Goal: Ask a question

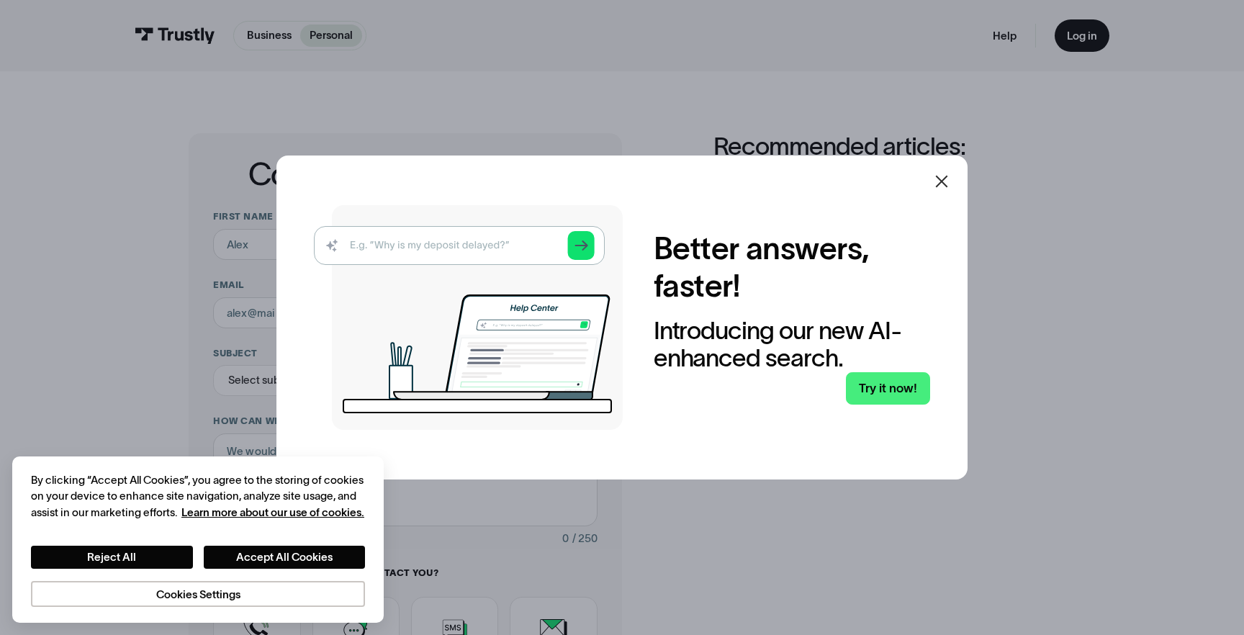
click at [481, 251] on img at bounding box center [468, 317] width 309 height 225
click at [945, 183] on icon at bounding box center [941, 181] width 17 height 17
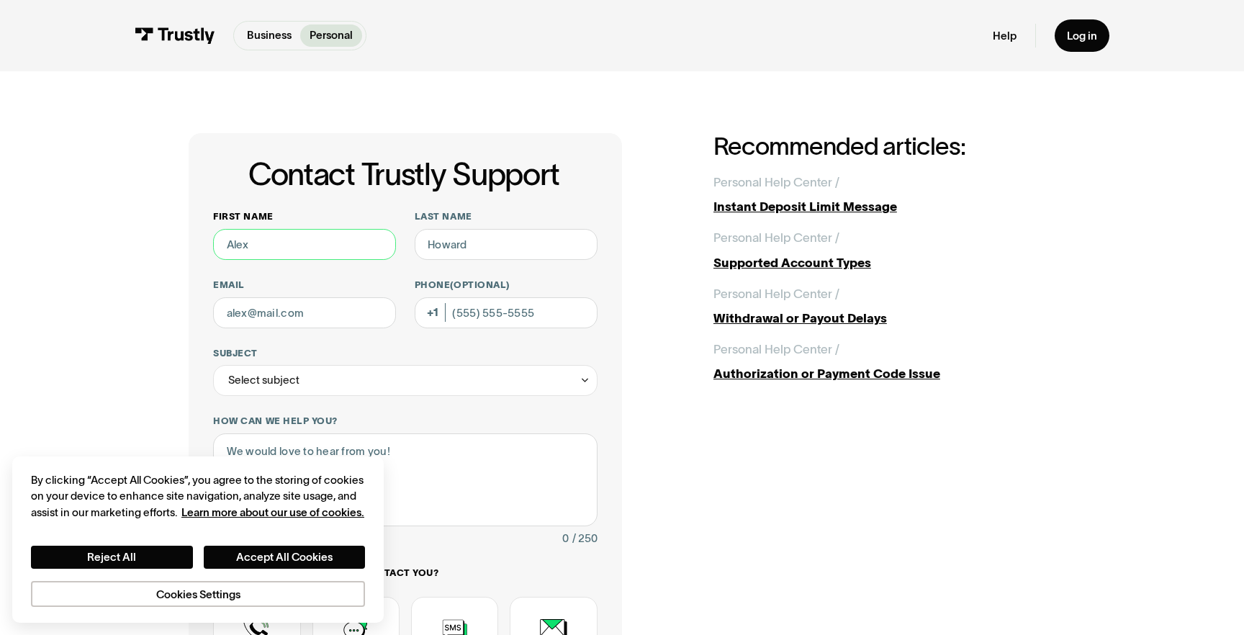
click at [345, 249] on input "First name" at bounding box center [304, 244] width 183 height 31
type input "Jalen"
type input "[PERSON_NAME]"
type input "[EMAIL_ADDRESS][PERSON_NAME][DOMAIN_NAME]"
type input "[PHONE_NUMBER]"
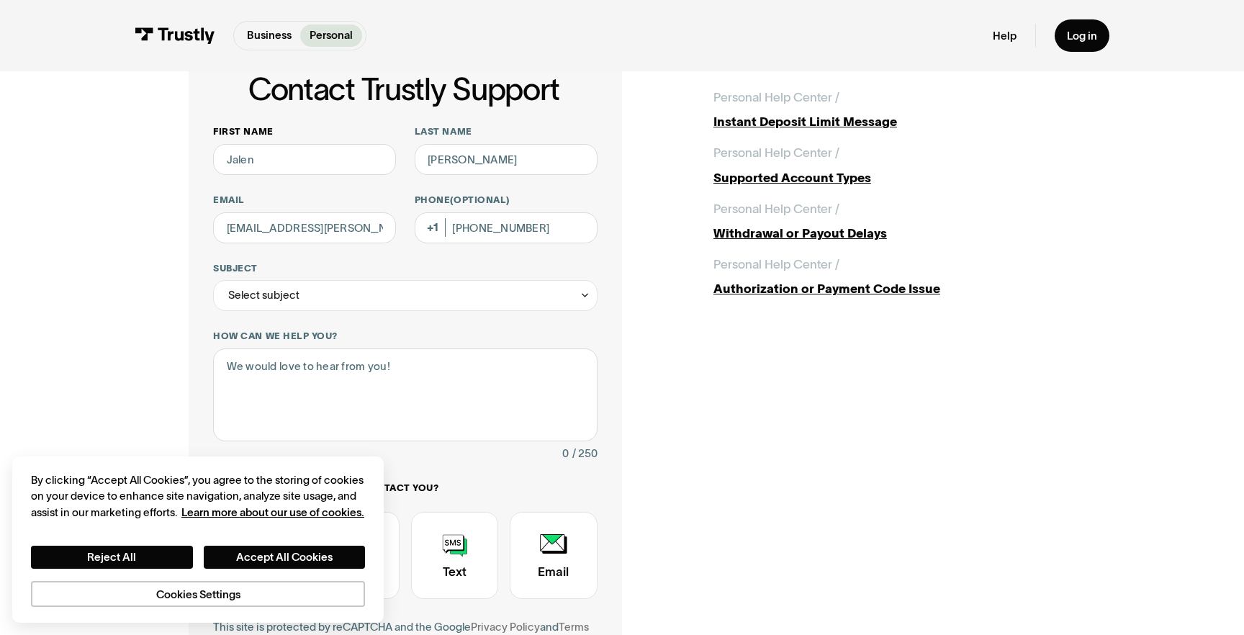
scroll to position [117, 0]
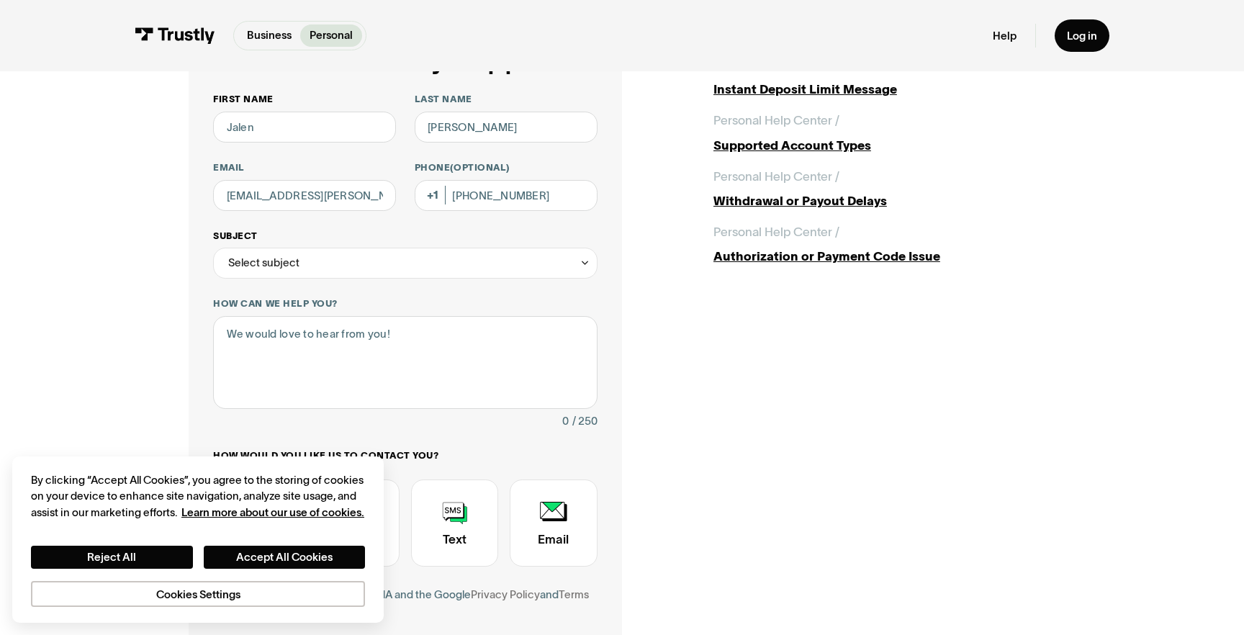
click at [420, 253] on div "Select subject" at bounding box center [405, 263] width 384 height 31
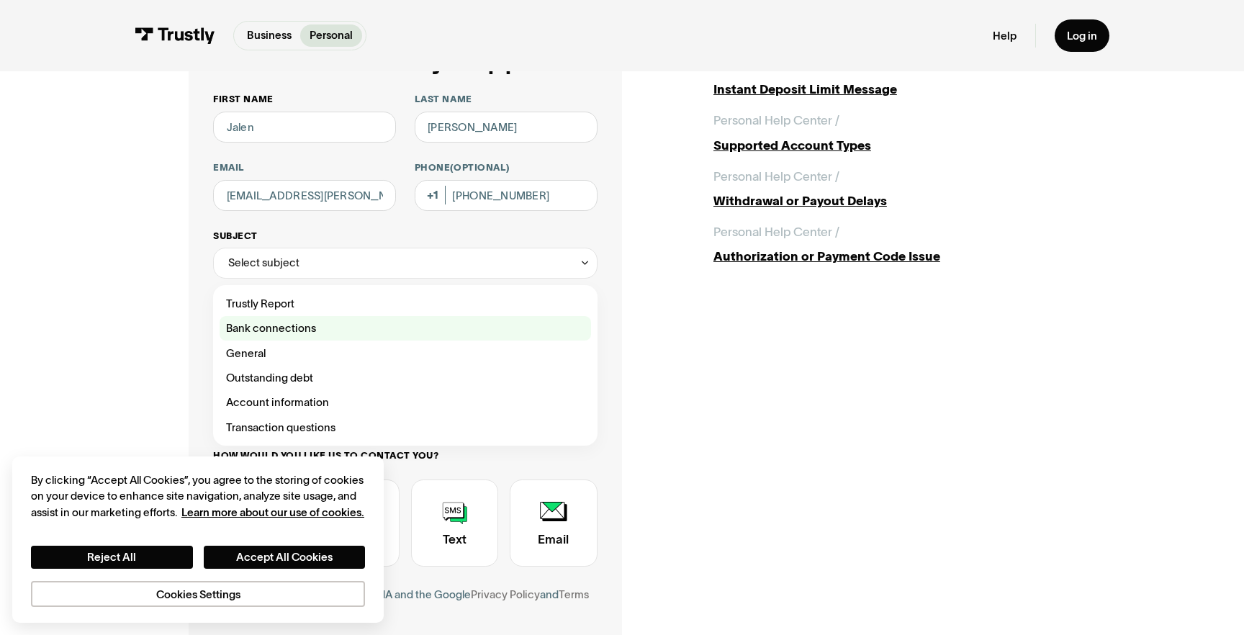
click at [395, 325] on div "Contact Trustly Support" at bounding box center [406, 328] width 372 height 24
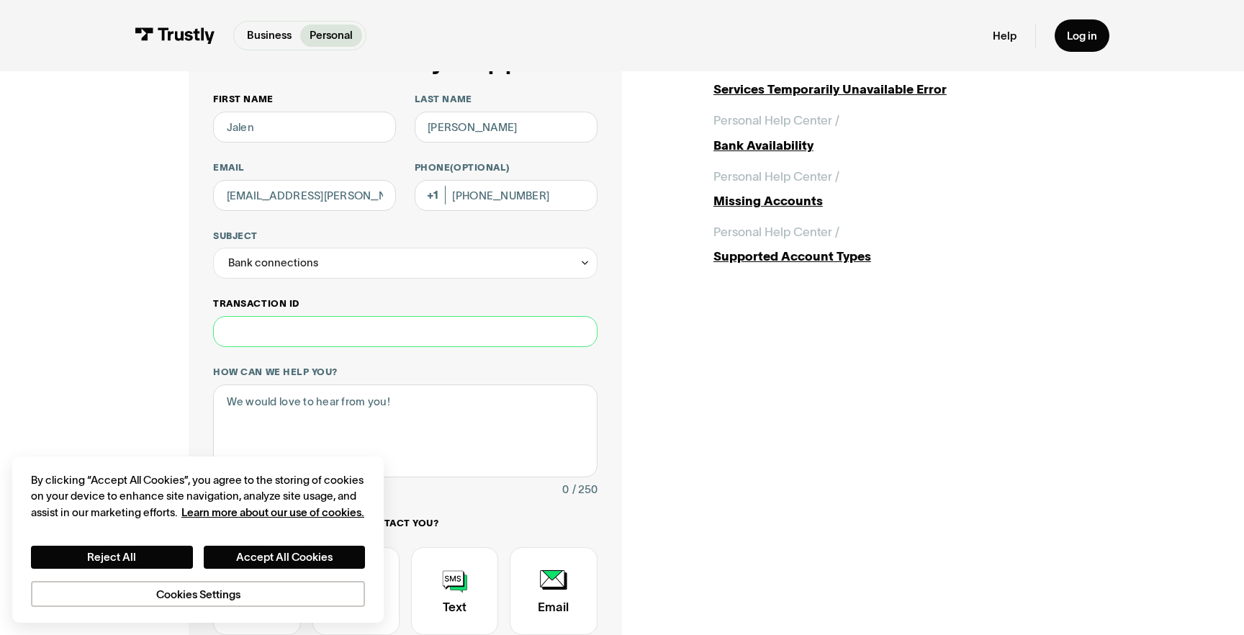
click at [414, 333] on input "Transaction ID" at bounding box center [405, 331] width 384 height 31
click at [433, 264] on div "Bank connections" at bounding box center [405, 263] width 384 height 31
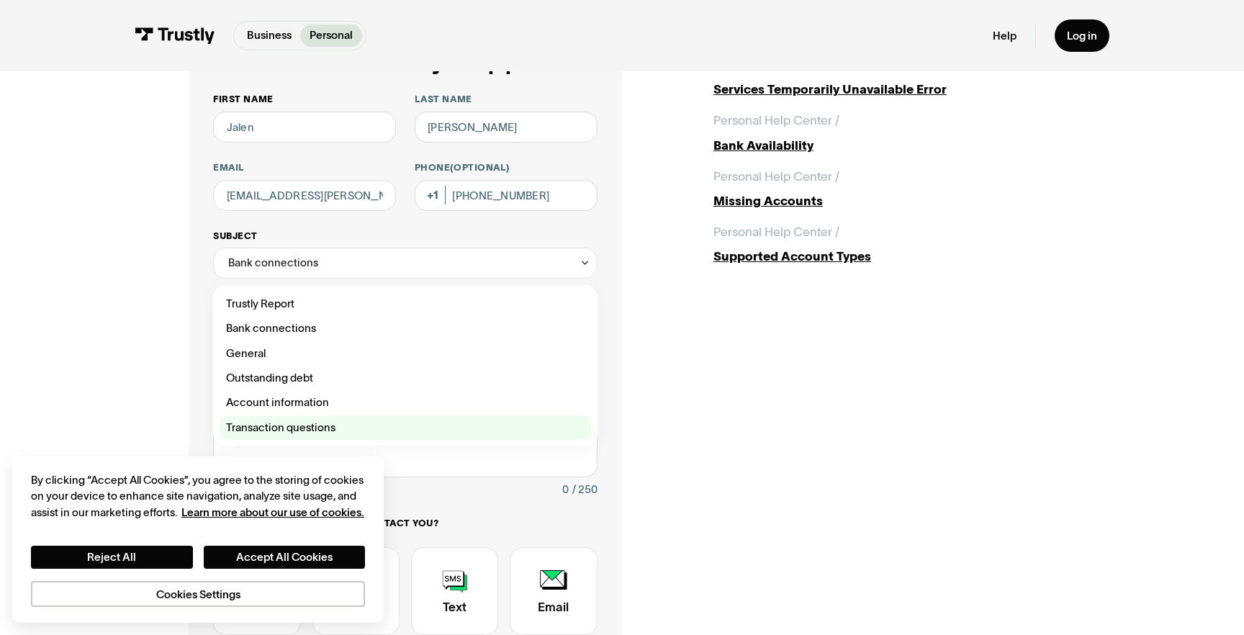
click at [464, 435] on div "Contact Trustly Support" at bounding box center [406, 428] width 372 height 24
type input "**********"
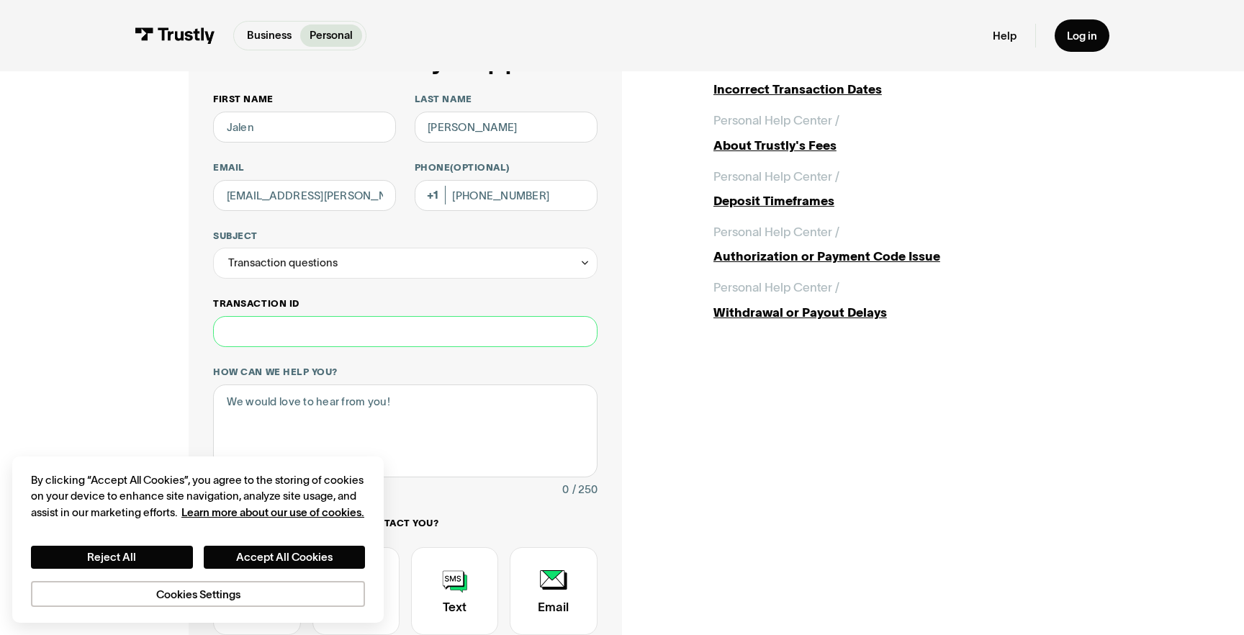
click at [454, 340] on input "Transaction ID" at bounding box center [405, 331] width 384 height 31
paste input "**********"
type input "**********"
click at [459, 452] on textarea "How can we help you?" at bounding box center [405, 431] width 384 height 93
click at [333, 554] on button "Accept All Cookies" at bounding box center [285, 557] width 162 height 23
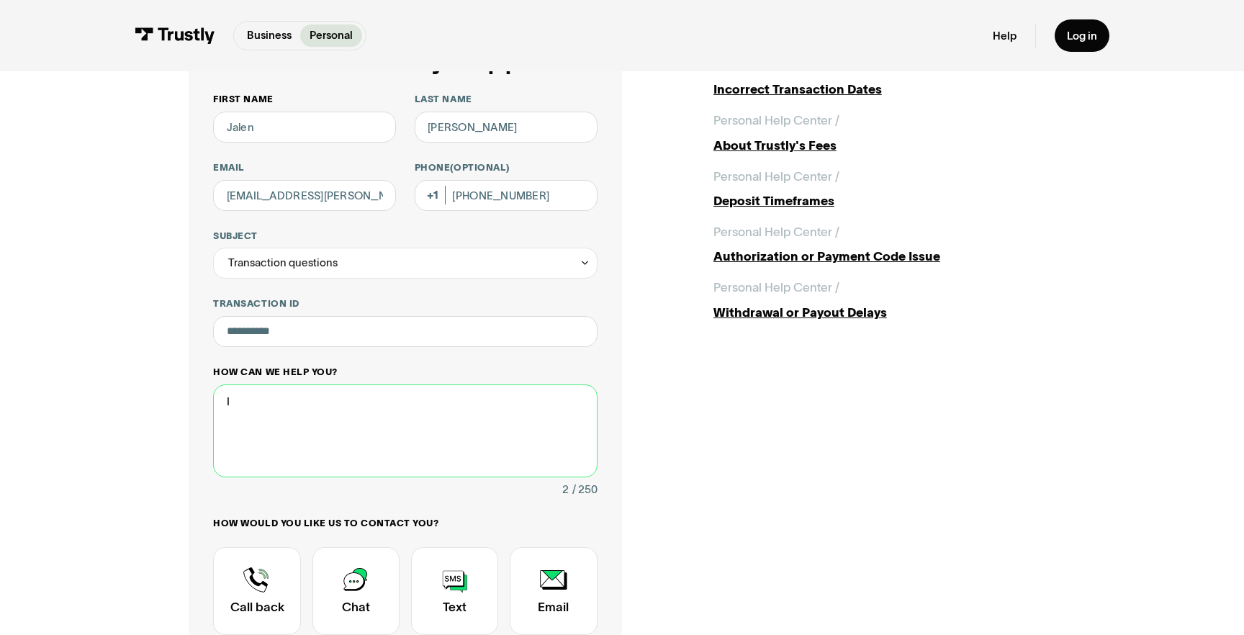
click at [361, 431] on textarea "I" at bounding box center [405, 431] width 384 height 93
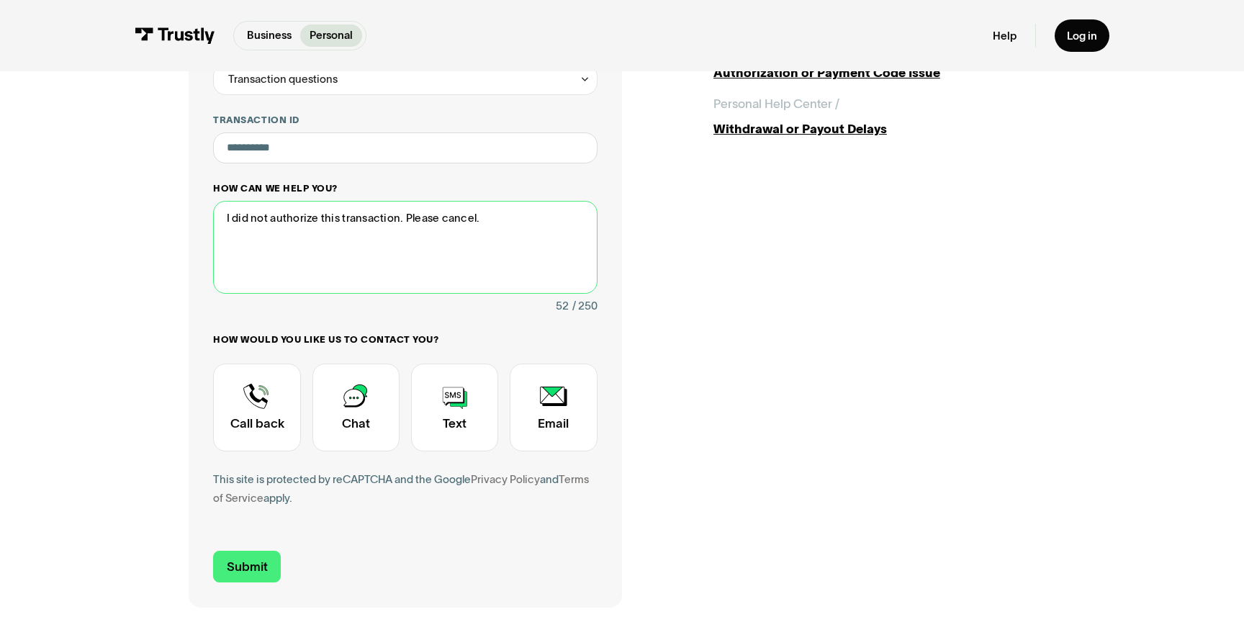
scroll to position [306, 0]
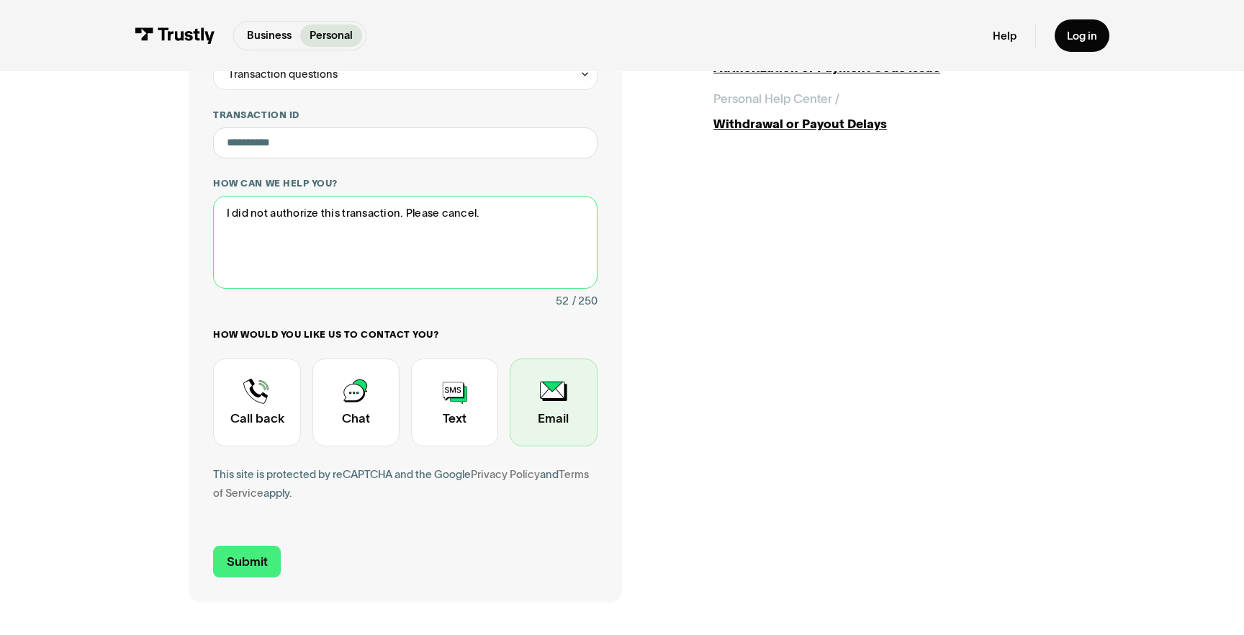
type textarea "I did not authorize this transaction. Please cancel."
click at [532, 408] on div "Contact Trustly Support" at bounding box center [553, 403] width 87 height 88
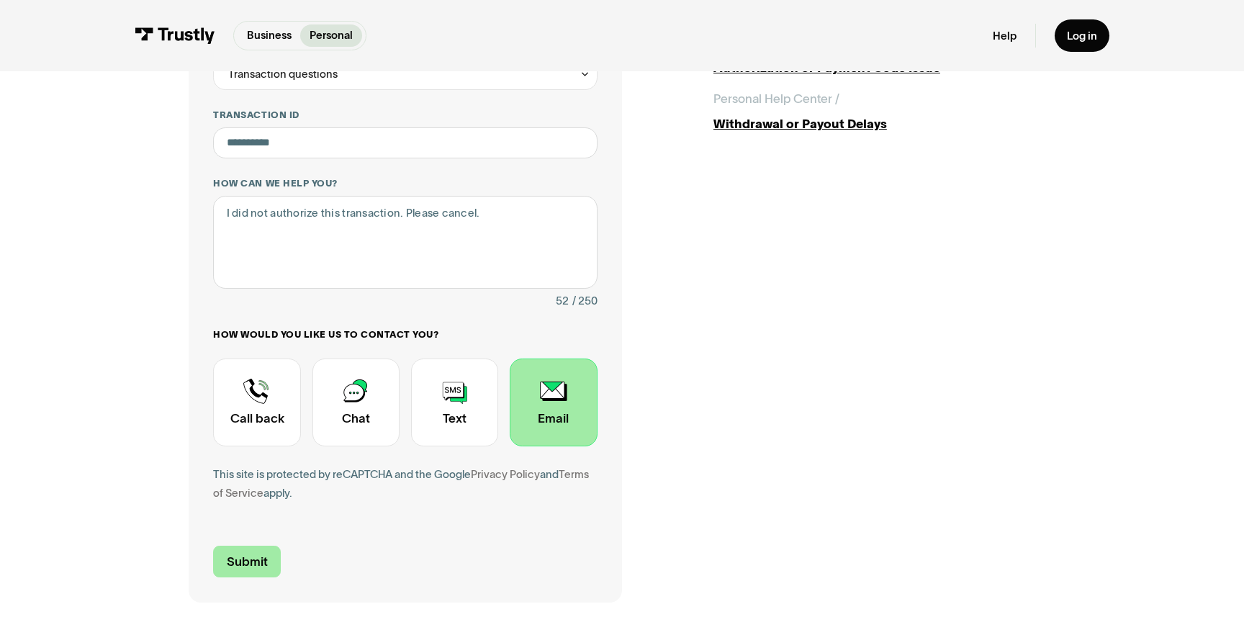
click at [246, 562] on input "Submit" at bounding box center [246, 562] width 67 height 32
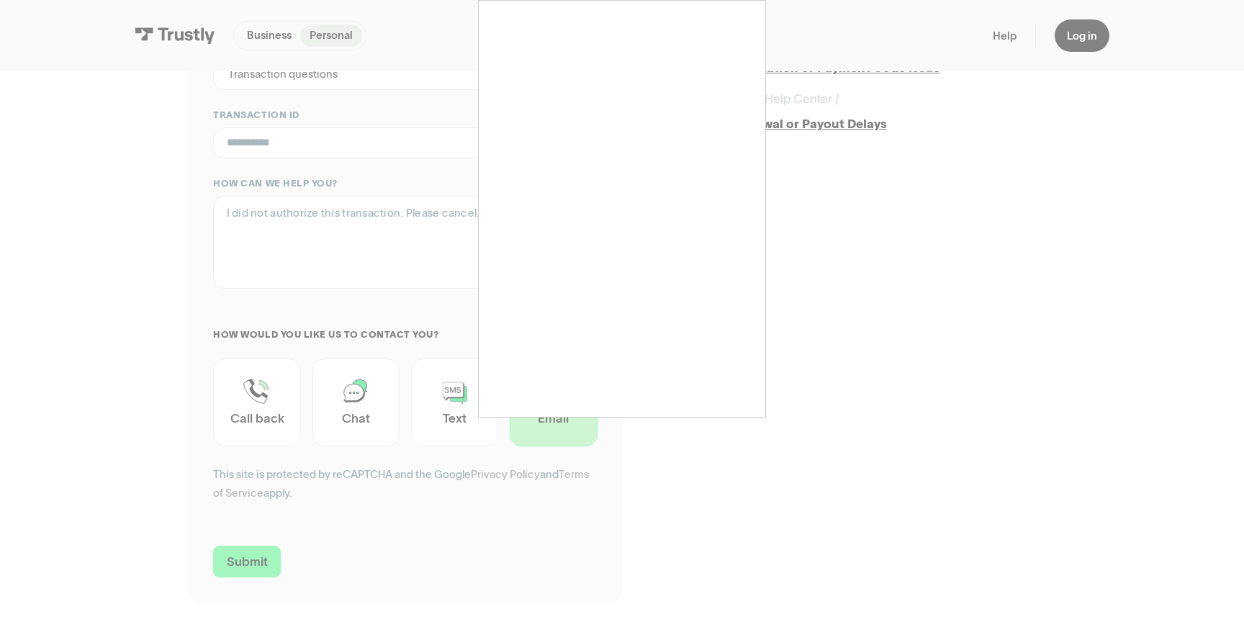
type input "+17177192020"
